Goal: Task Accomplishment & Management: Use online tool/utility

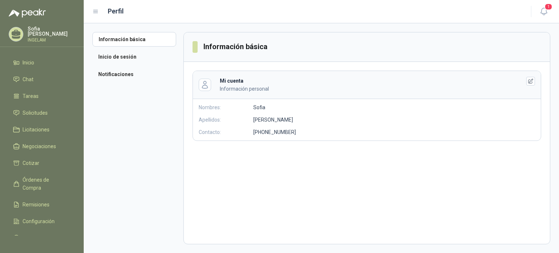
scroll to position [19, 0]
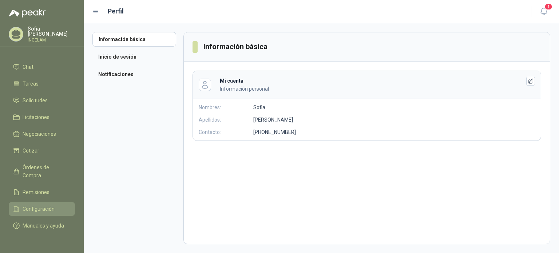
click at [39, 205] on span "Configuración" at bounding box center [39, 209] width 32 height 8
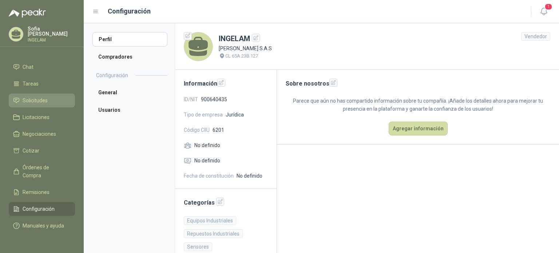
click at [23, 96] on span "Solicitudes" at bounding box center [35, 100] width 25 height 8
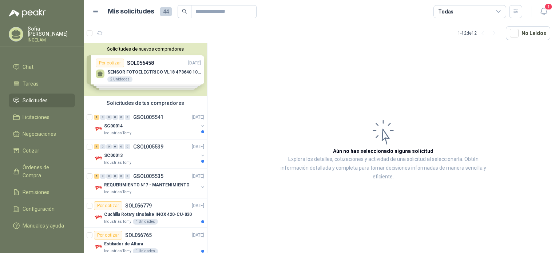
click at [173, 74] on div "Solicitudes de nuevos compradores Por cotizar SOL056458 [DATE] SENSOR FOTOELECT…" at bounding box center [145, 69] width 123 height 53
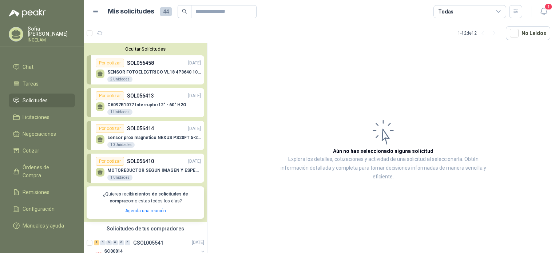
click at [160, 78] on div "SENSOR FOTOELECTRICO VL18 4P3640 10 30 V 2 Unidades" at bounding box center [154, 76] width 94 height 13
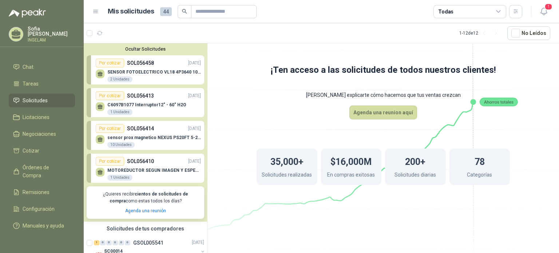
click at [136, 71] on p "SENSOR FOTOELECTRICO VL18 4P3640 10 30 V" at bounding box center [154, 72] width 94 height 5
click at [114, 64] on div "Por cotizar" at bounding box center [110, 63] width 28 height 9
click at [146, 75] on div "SENSOR FOTOELECTRICO VL18 4P3640 10 30 V 2 Unidades" at bounding box center [154, 76] width 94 height 13
click at [36, 147] on span "Cotizar" at bounding box center [31, 151] width 17 height 8
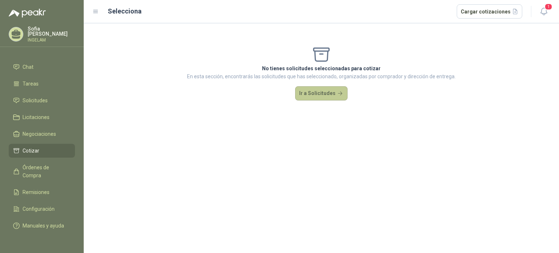
click at [328, 99] on button "Ir a Solicitudes" at bounding box center [321, 93] width 52 height 15
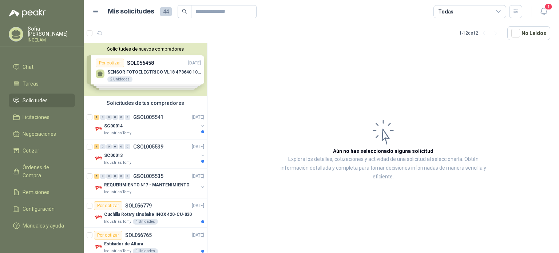
drag, startPoint x: 146, startPoint y: 71, endPoint x: 153, endPoint y: 68, distance: 7.4
click at [148, 71] on div "Solicitudes de nuevos compradores Por cotizar SOL056458 [DATE] SENSOR FOTOELECT…" at bounding box center [145, 69] width 123 height 53
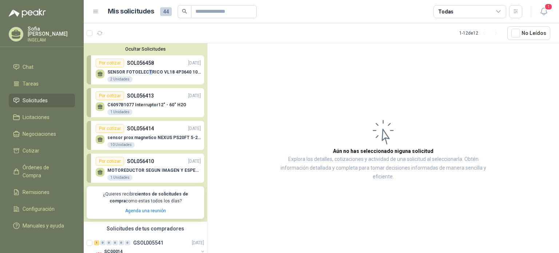
click at [96, 67] on div "Por cotizar" at bounding box center [110, 63] width 28 height 9
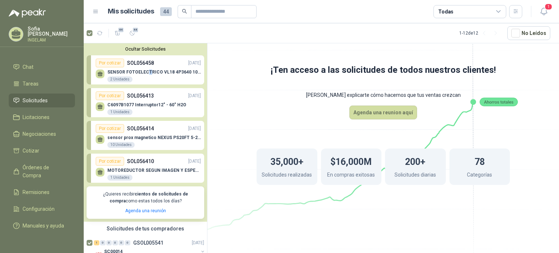
click at [188, 60] on p "[DATE]" at bounding box center [194, 63] width 13 height 7
click at [171, 71] on p "SENSOR FOTOELECTRICO VL18 4P3640 10 30 V" at bounding box center [154, 72] width 94 height 5
click at [220, 7] on input "text" at bounding box center [220, 11] width 51 height 12
click at [220, 4] on header "Mis solicitudes 44 Todas 1" at bounding box center [321, 11] width 475 height 23
click at [221, 17] on input "text" at bounding box center [220, 11] width 51 height 12
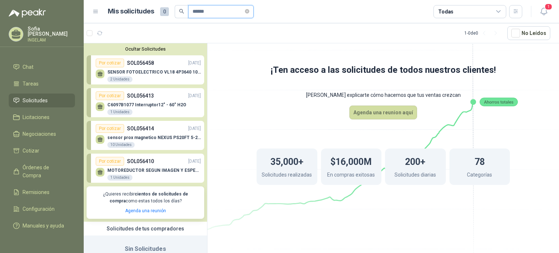
type input "******"
click at [147, 67] on p "SOL056458" at bounding box center [140, 63] width 27 height 8
drag, startPoint x: 160, startPoint y: 67, endPoint x: 143, endPoint y: 71, distance: 17.8
click at [143, 71] on p "SENSOR FOTOELECTRICO VL18 4P3640 10 30 V" at bounding box center [154, 72] width 94 height 5
click at [516, 12] on icon "button" at bounding box center [516, 11] width 6 height 6
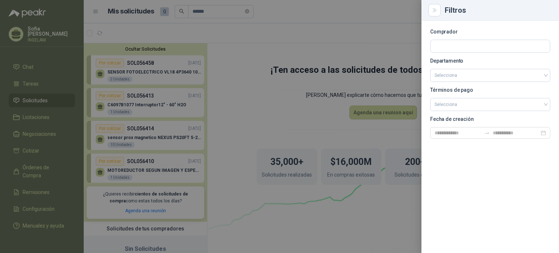
click at [413, 18] on div at bounding box center [279, 126] width 559 height 253
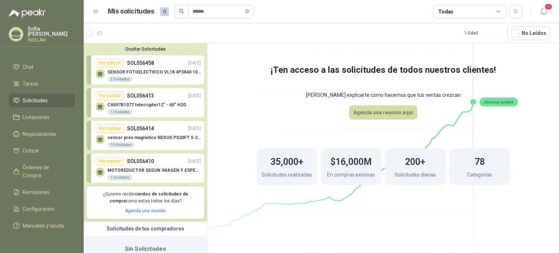
click at [523, 13] on div "1" at bounding box center [536, 11] width 28 height 11
click at [538, 11] on button "1" at bounding box center [543, 11] width 13 height 13
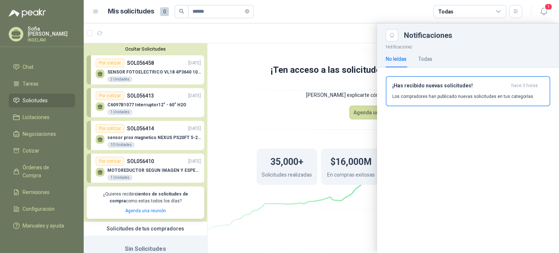
drag, startPoint x: 279, startPoint y: 103, endPoint x: 283, endPoint y: 107, distance: 5.9
click at [274, 106] on div at bounding box center [321, 138] width 475 height 230
